Goal: Information Seeking & Learning: Learn about a topic

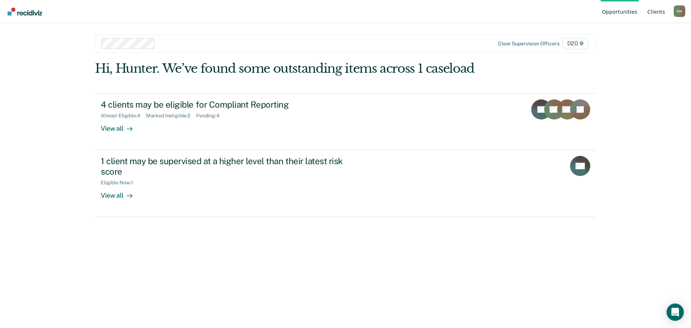
click at [661, 13] on link "Client s" at bounding box center [656, 11] width 21 height 23
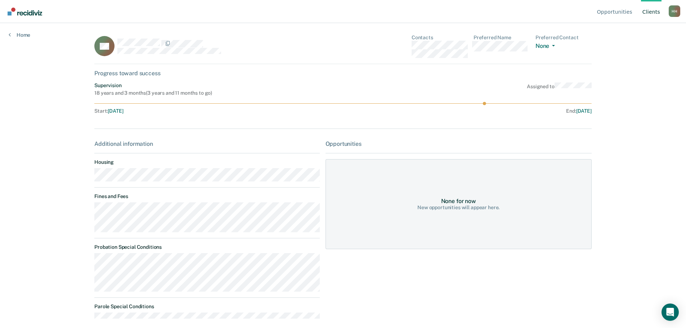
click at [12, 31] on div "Home" at bounding box center [19, 30] width 39 height 15
click at [11, 35] on link "Home" at bounding box center [20, 35] width 22 height 6
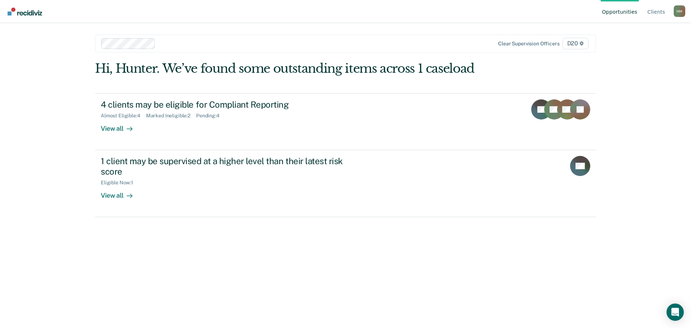
drag, startPoint x: 645, startPoint y: 10, endPoint x: 640, endPoint y: 15, distance: 6.9
click at [645, 11] on ul "Opportunities Client s" at bounding box center [637, 11] width 73 height 23
click at [647, 13] on ul "Opportunities Client s" at bounding box center [637, 11] width 73 height 23
click at [656, 14] on link "Client s" at bounding box center [656, 11] width 21 height 23
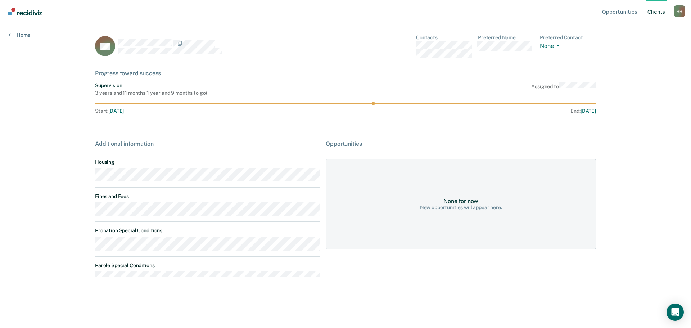
click at [650, 7] on link "Client s" at bounding box center [656, 11] width 21 height 23
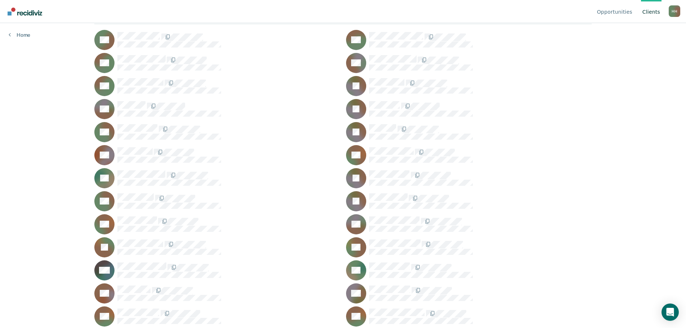
scroll to position [108, 0]
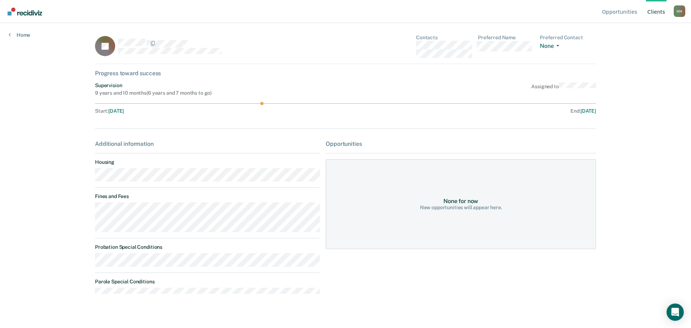
click at [652, 11] on link "Client s" at bounding box center [656, 11] width 21 height 23
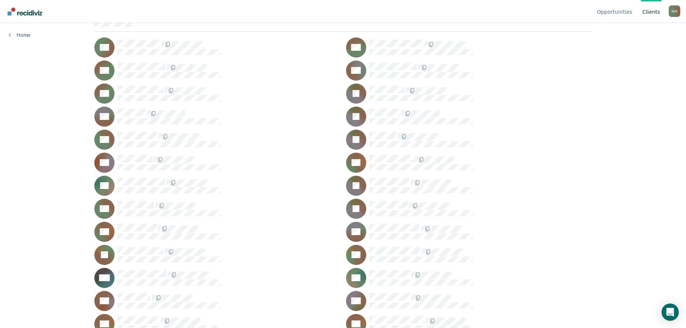
scroll to position [108, 0]
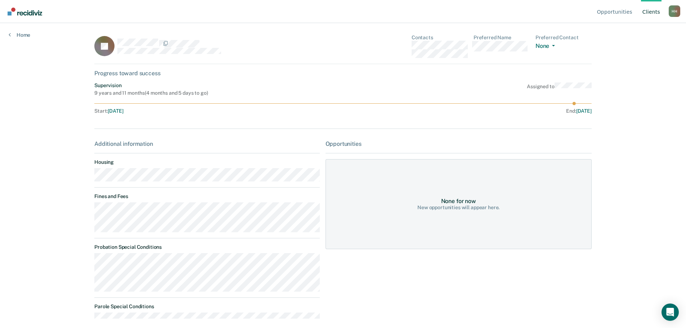
click at [647, 15] on link "Client s" at bounding box center [651, 11] width 21 height 23
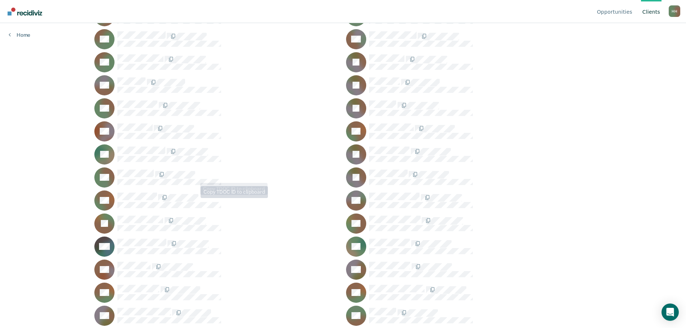
scroll to position [108, 0]
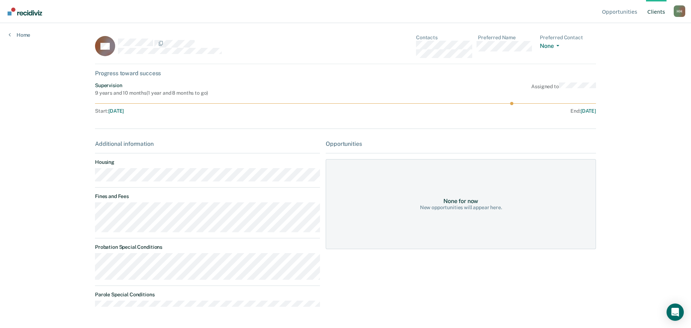
click at [660, 15] on link "Client s" at bounding box center [656, 11] width 21 height 23
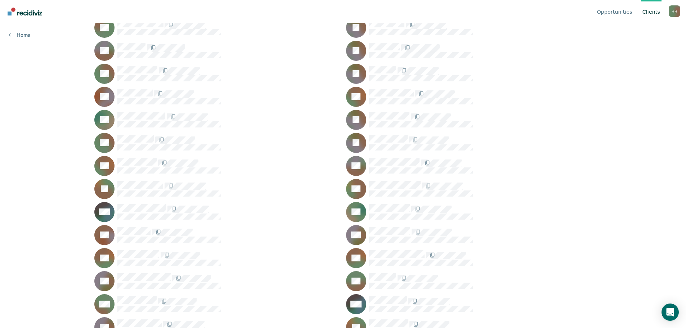
scroll to position [144, 0]
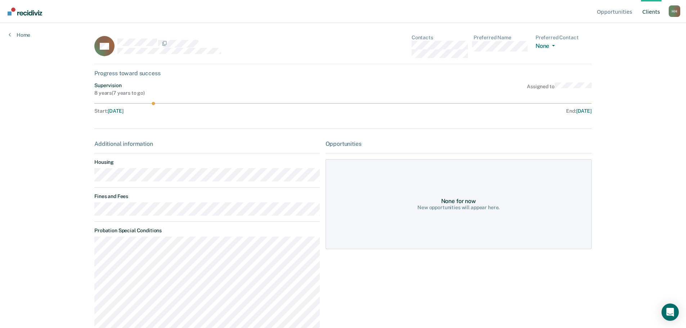
click at [653, 11] on link "Client s" at bounding box center [651, 11] width 21 height 23
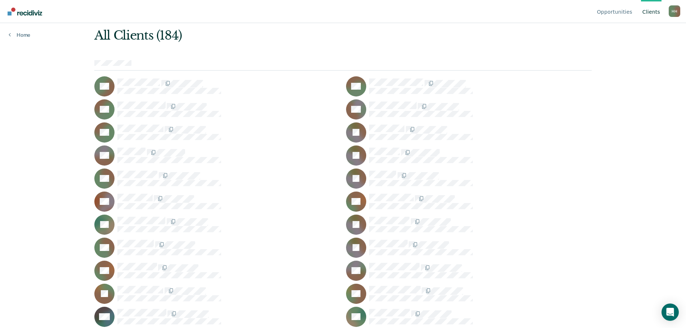
scroll to position [108, 0]
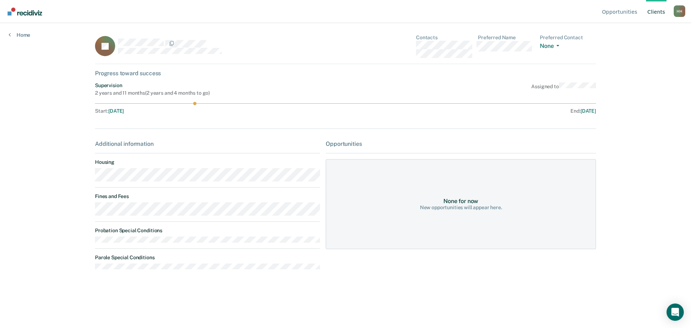
click at [662, 11] on link "Client s" at bounding box center [656, 11] width 21 height 23
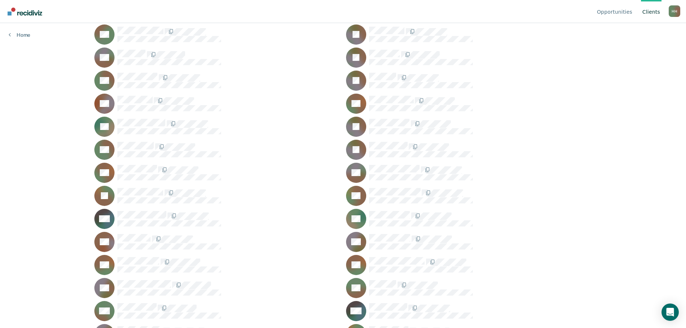
scroll to position [144, 0]
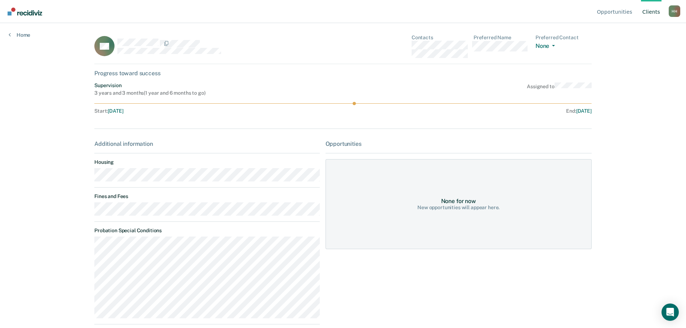
click at [649, 19] on link "Client s" at bounding box center [651, 11] width 21 height 23
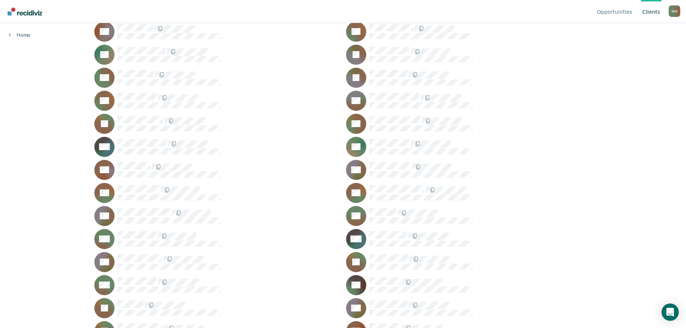
scroll to position [216, 0]
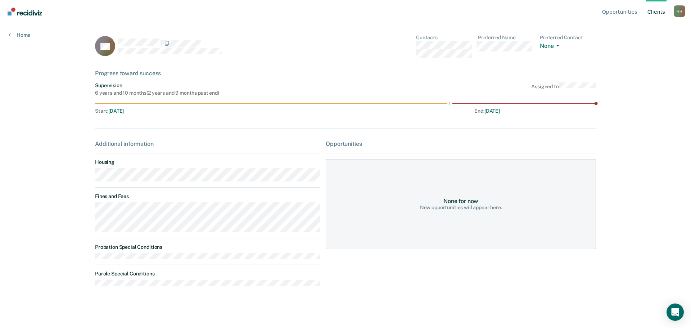
click at [658, 16] on link "Client s" at bounding box center [656, 11] width 21 height 23
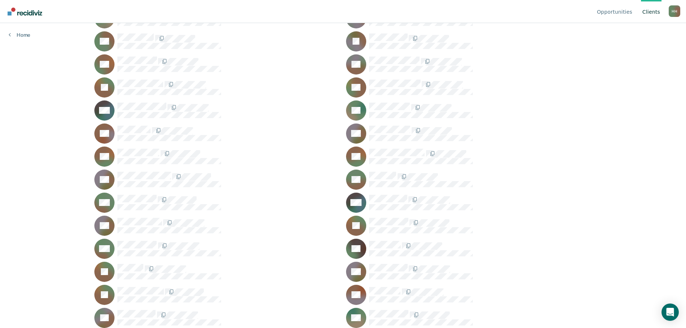
scroll to position [252, 0]
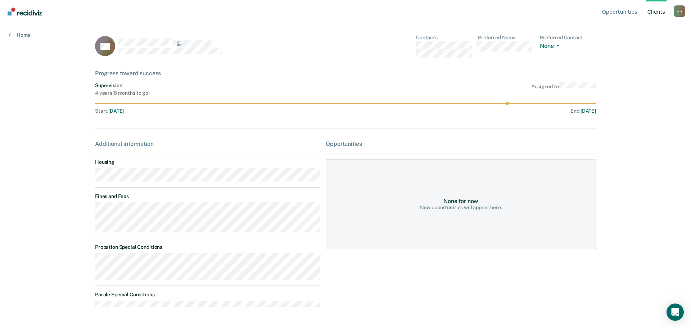
click at [660, 15] on link "Client s" at bounding box center [656, 11] width 21 height 23
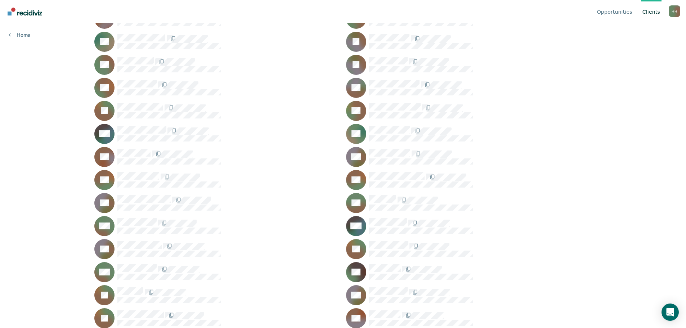
scroll to position [252, 0]
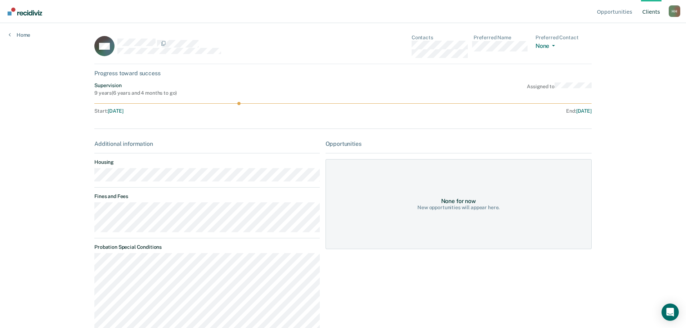
click at [658, 13] on link "Client s" at bounding box center [651, 11] width 21 height 23
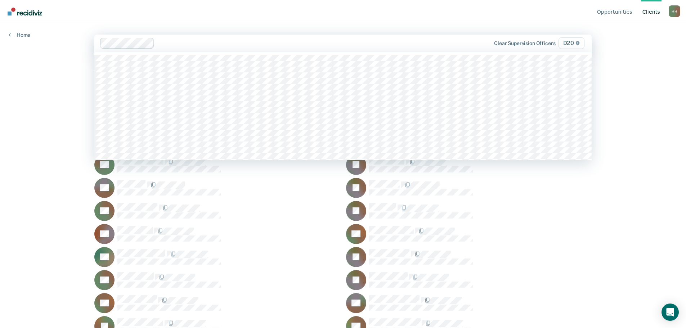
click at [208, 47] on div at bounding box center [298, 43] width 282 height 8
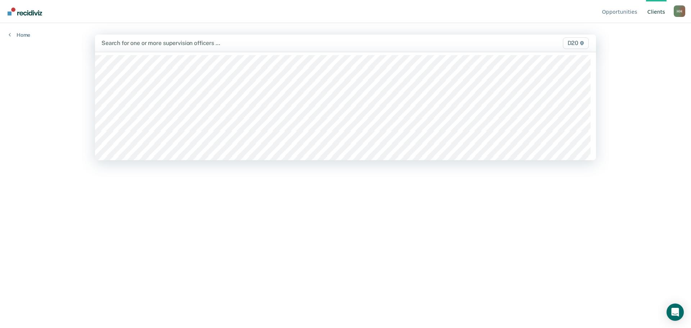
click at [143, 42] on div at bounding box center [272, 43] width 341 height 8
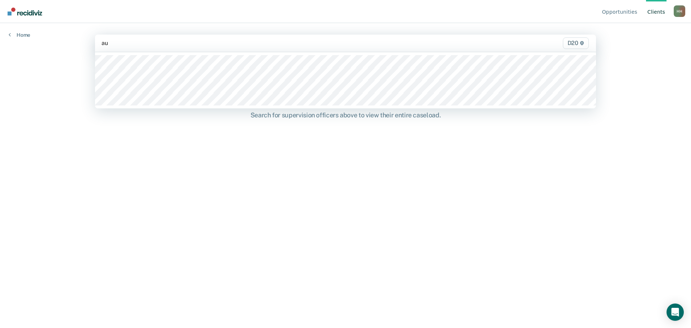
type input "aut"
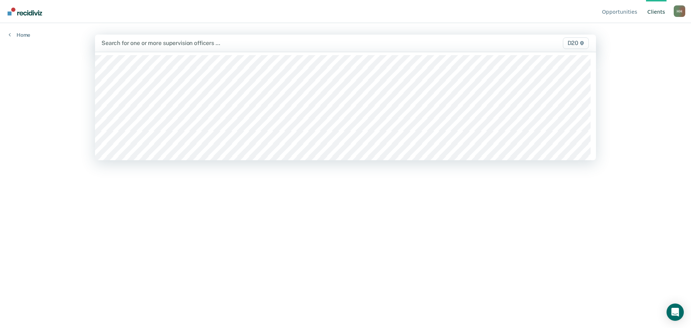
click at [144, 44] on div at bounding box center [272, 43] width 341 height 8
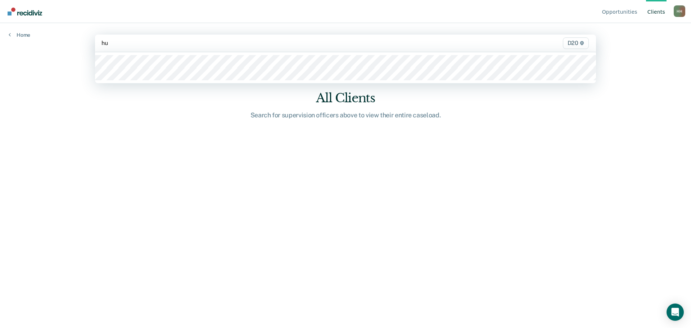
type input "hun"
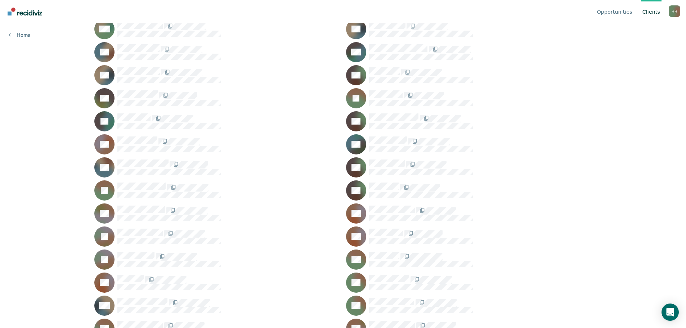
scroll to position [1417, 0]
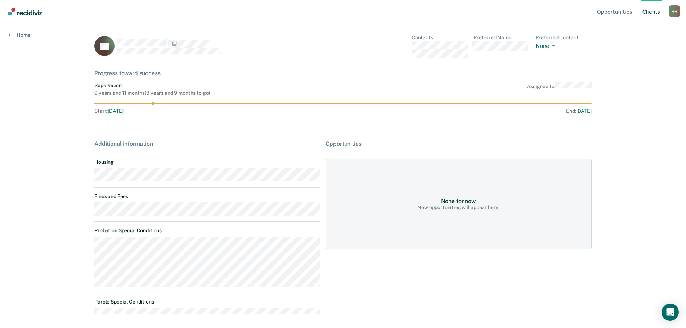
click at [672, 13] on div "H H" at bounding box center [675, 11] width 12 height 12
click at [633, 33] on link "Profile" at bounding box center [645, 34] width 46 height 6
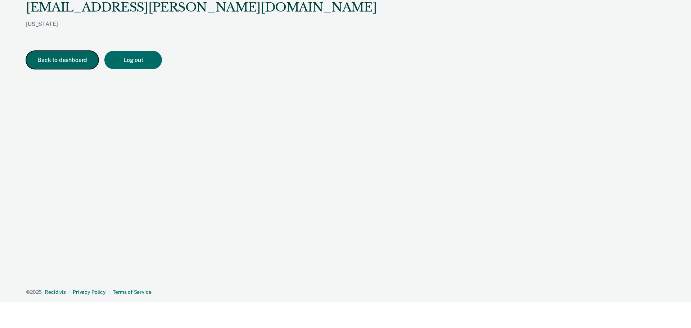
click at [56, 66] on button "Back to dashboard" at bounding box center [62, 60] width 73 height 18
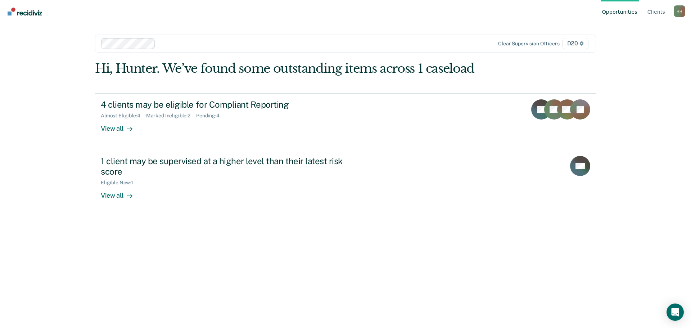
click at [615, 16] on link "Opportunities" at bounding box center [620, 11] width 38 height 23
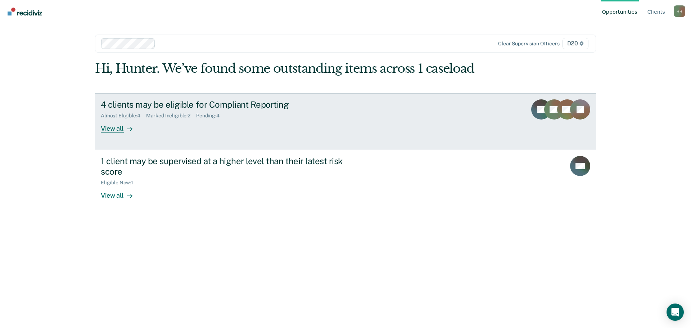
click at [127, 127] on icon at bounding box center [130, 129] width 6 height 6
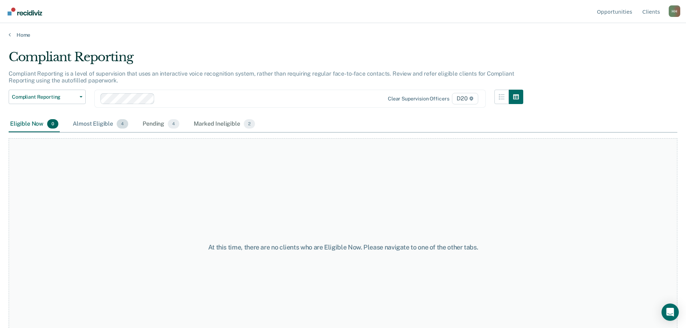
click at [80, 123] on div "Almost Eligible 4" at bounding box center [100, 124] width 58 height 16
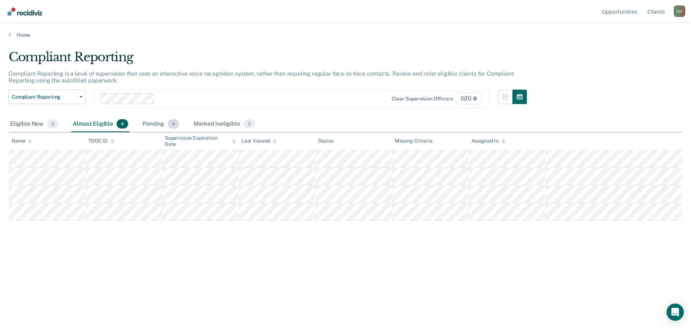
click at [151, 123] on div "Pending 4" at bounding box center [161, 124] width 40 height 16
click at [110, 124] on div "Almost Eligible 4" at bounding box center [100, 124] width 58 height 16
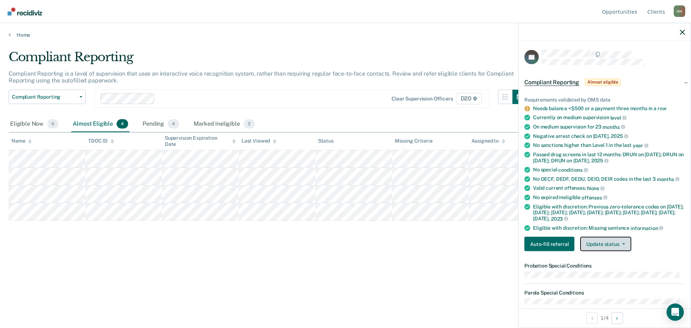
click at [595, 247] on button "Update status" at bounding box center [606, 244] width 51 height 14
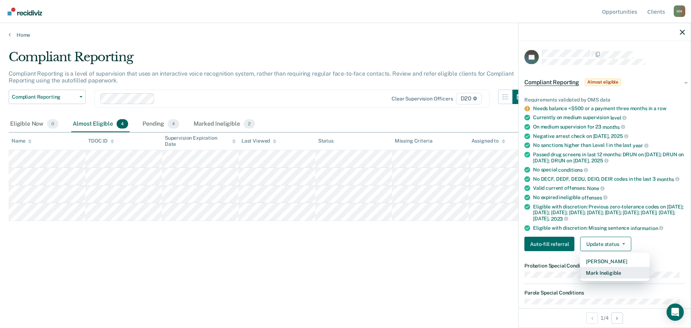
click at [601, 273] on button "Mark Ineligible" at bounding box center [616, 273] width 70 height 12
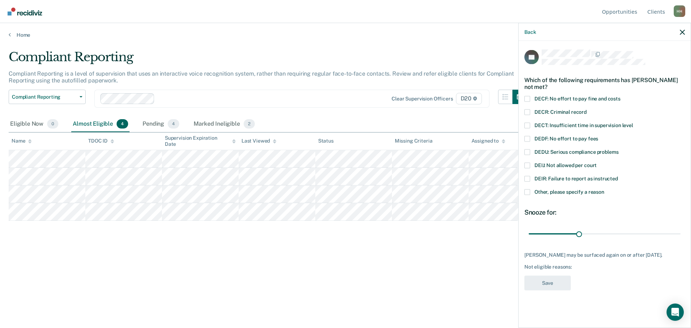
click at [530, 194] on span at bounding box center [528, 192] width 6 height 6
click at [605, 189] on input "Other, please specify a reason" at bounding box center [605, 189] width 0 height 0
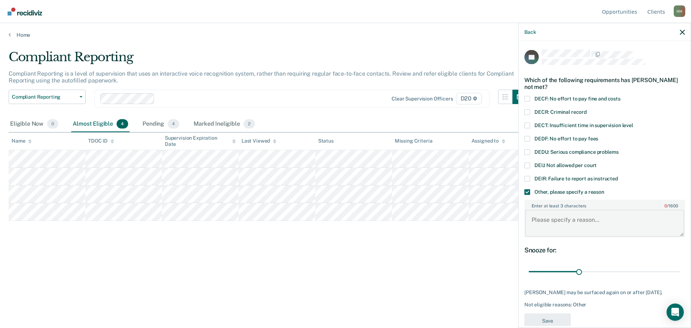
click at [548, 222] on textarea "Enter at least 3 characters 0 / 1600" at bounding box center [604, 223] width 159 height 27
click at [529, 193] on span at bounding box center [528, 192] width 6 height 6
click at [605, 189] on input "Other, please specify a reason" at bounding box center [605, 189] width 0 height 0
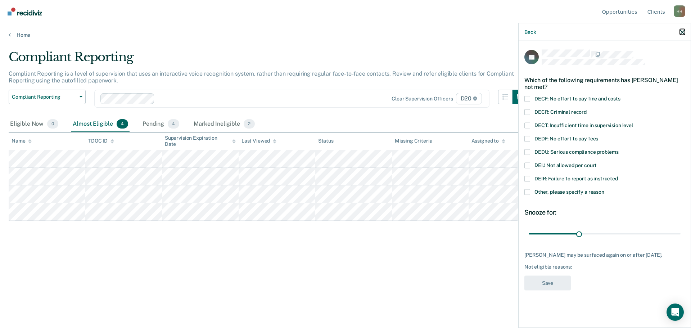
click at [682, 30] on icon "button" at bounding box center [682, 32] width 5 height 5
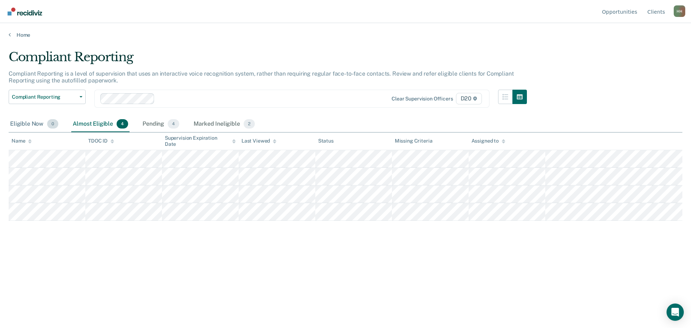
click at [15, 124] on div "Eligible Now 0" at bounding box center [34, 124] width 51 height 16
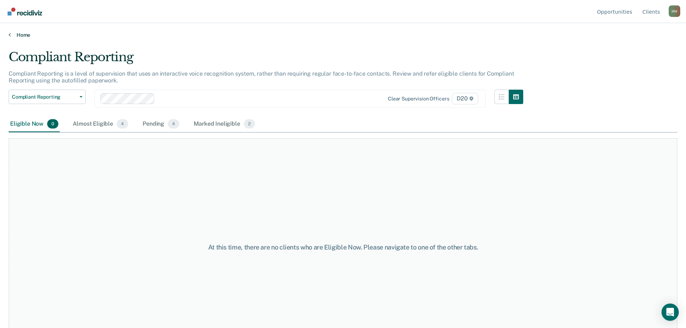
click at [14, 37] on link "Home" at bounding box center [343, 35] width 669 height 6
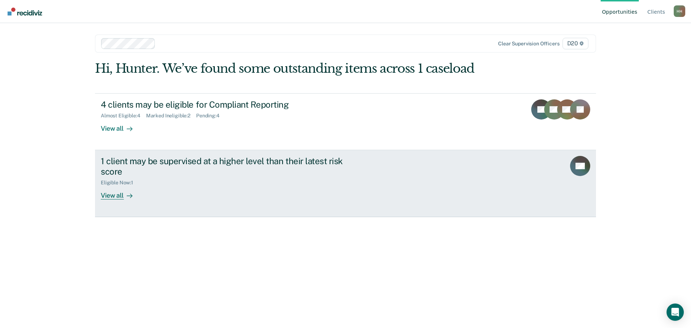
click at [136, 193] on div "View all" at bounding box center [121, 192] width 40 height 14
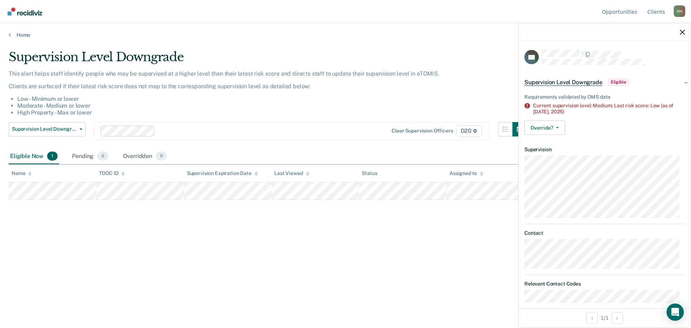
click at [164, 208] on div "Supervision Level Downgrade This alert helps staff identify people who may be s…" at bounding box center [346, 162] width 674 height 224
click at [545, 123] on button "Override?" at bounding box center [545, 127] width 41 height 14
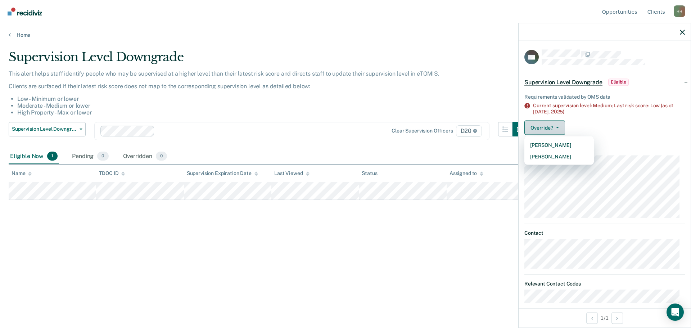
click at [549, 131] on button "Override?" at bounding box center [545, 127] width 41 height 14
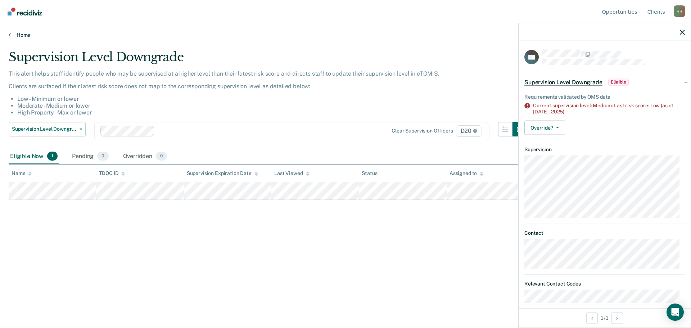
click at [12, 36] on link "Home" at bounding box center [346, 35] width 674 height 6
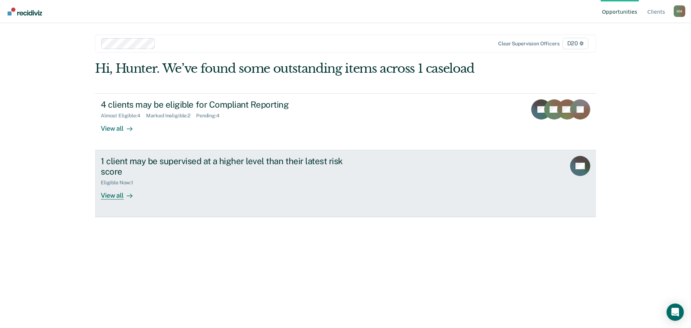
click at [125, 182] on div "Eligible Now : 1" at bounding box center [120, 183] width 38 height 6
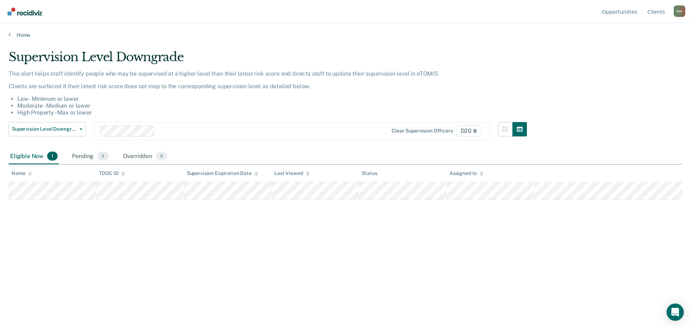
click at [14, 40] on main "Supervision Level Downgrade This alert helps staff identify people who may be s…" at bounding box center [345, 182] width 691 height 288
click at [10, 34] on icon at bounding box center [10, 35] width 2 height 6
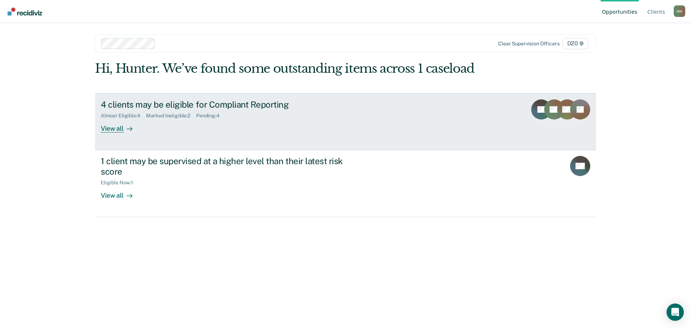
click at [286, 119] on div "4 clients may be eligible for Compliant Reporting Almost Eligible : 4 Marked In…" at bounding box center [236, 115] width 270 height 33
